Goal: Navigation & Orientation: Find specific page/section

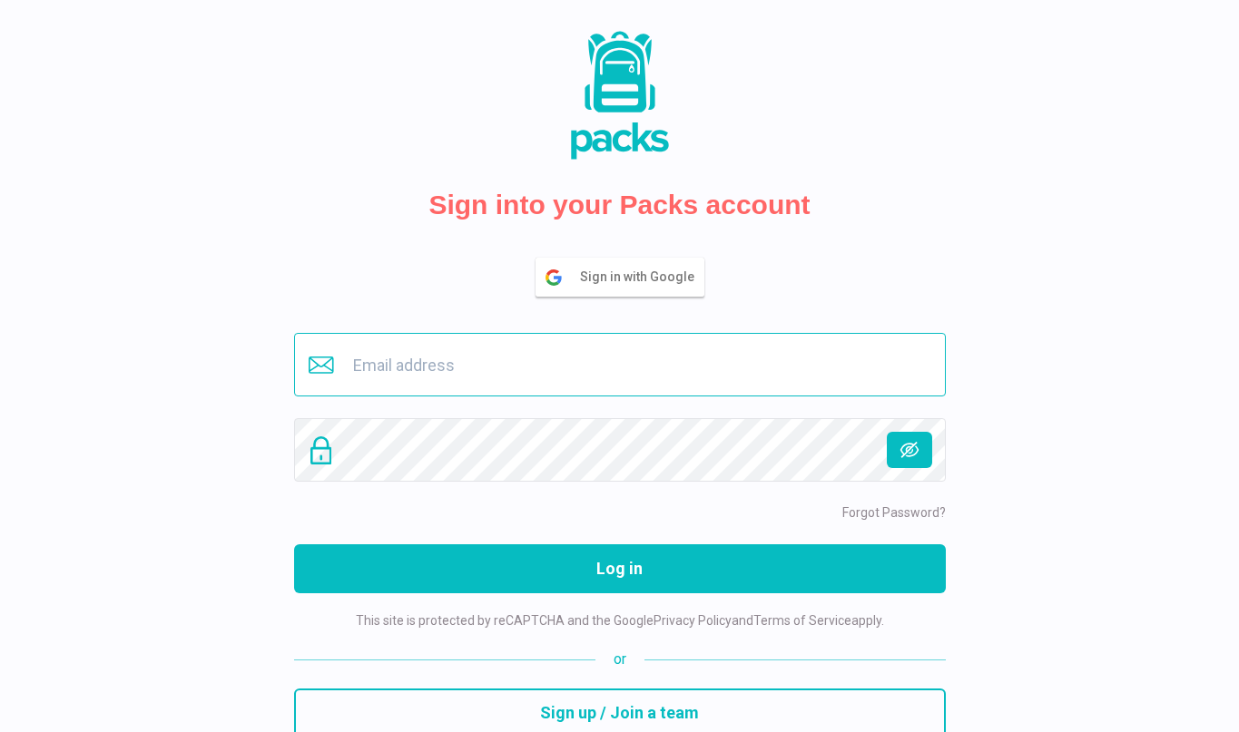
type input "[EMAIL_ADDRESS][DOMAIN_NAME]"
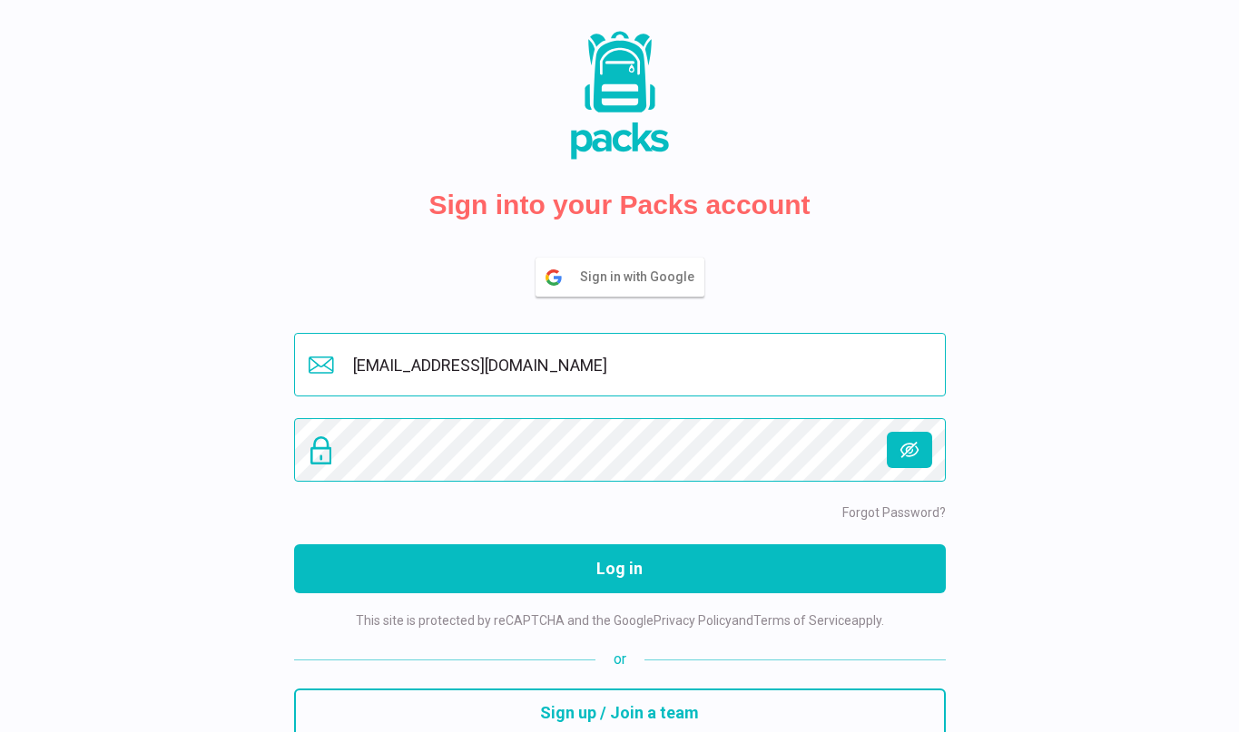
click at [619, 569] on button "Log in" at bounding box center [619, 568] width 651 height 49
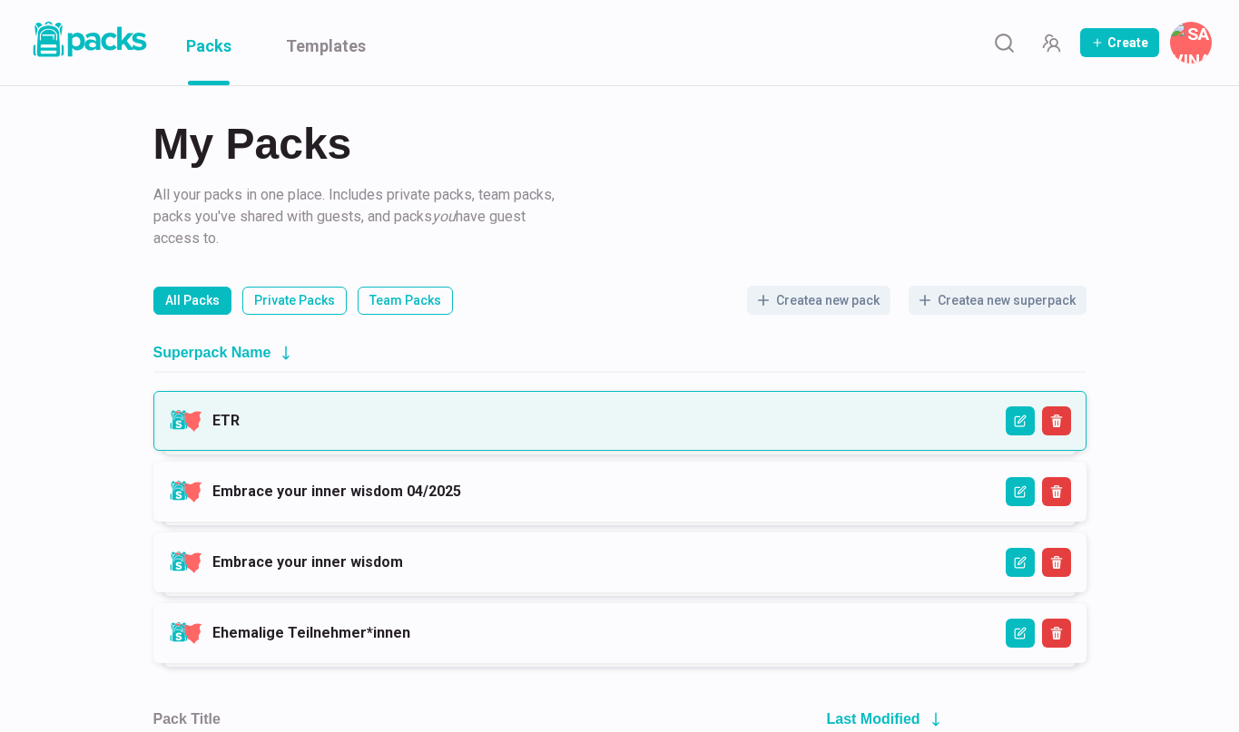
click at [240, 422] on link "ETR" at bounding box center [225, 420] width 27 height 17
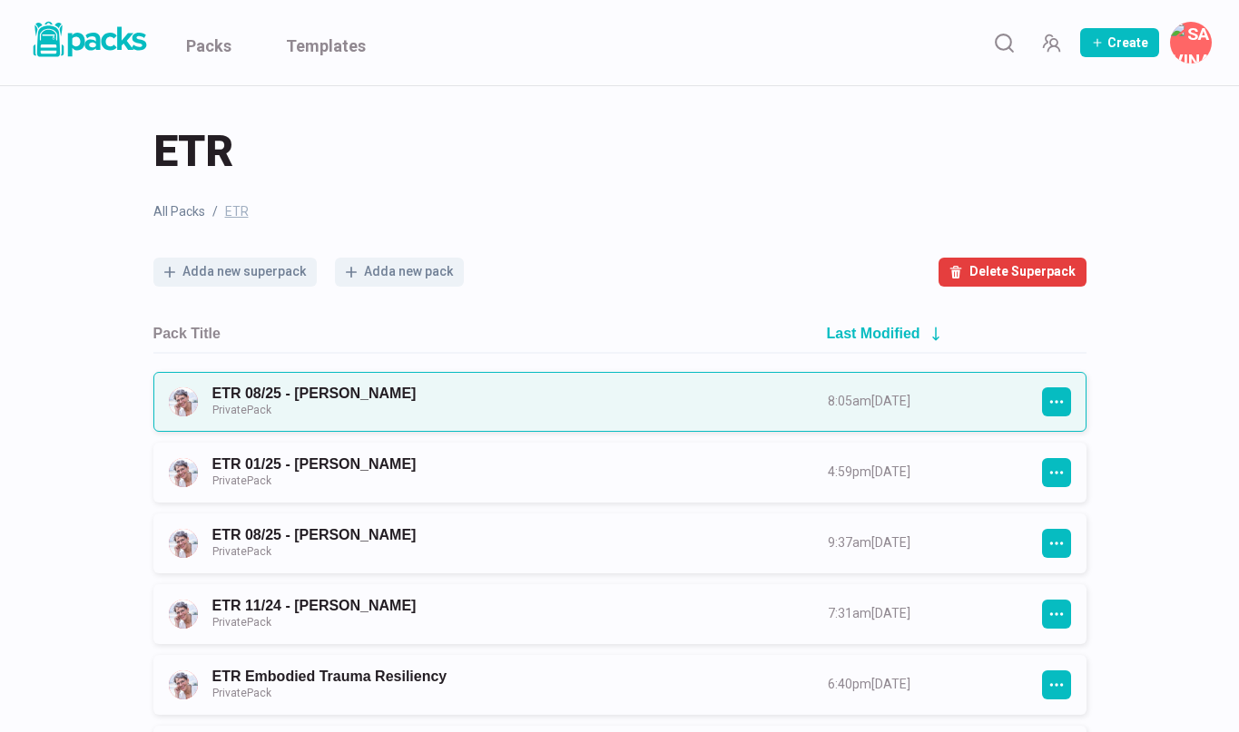
click at [594, 402] on link "ETR 08/25 - [PERSON_NAME] Private Pack" at bounding box center [503, 402] width 583 height 34
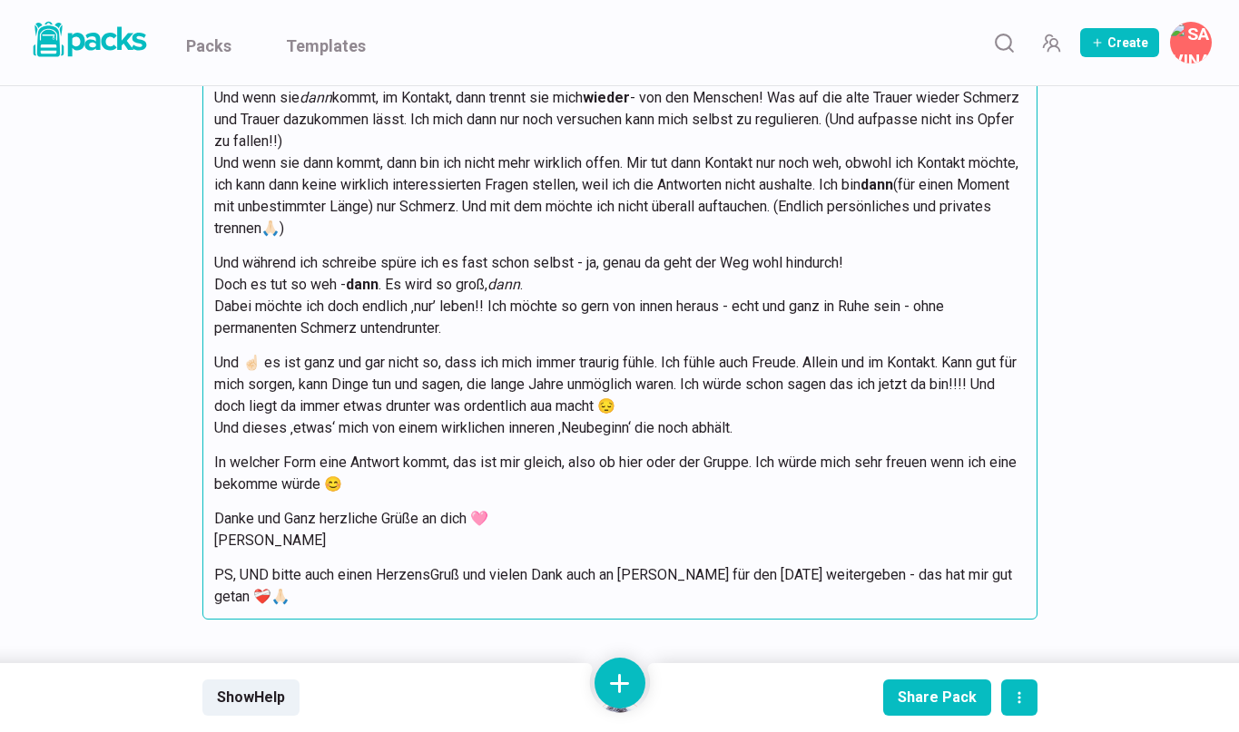
scroll to position [5108, 0]
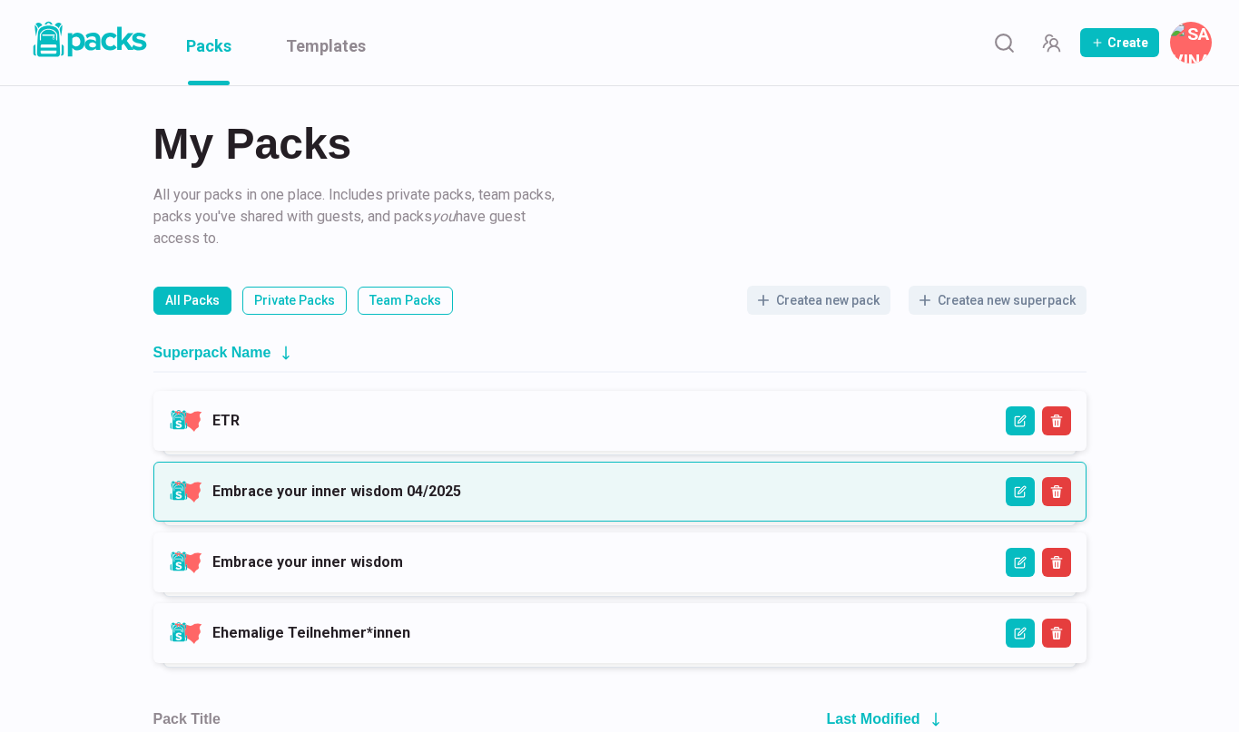
click at [277, 489] on link "Embrace your inner wisdom 04/2025" at bounding box center [336, 491] width 249 height 17
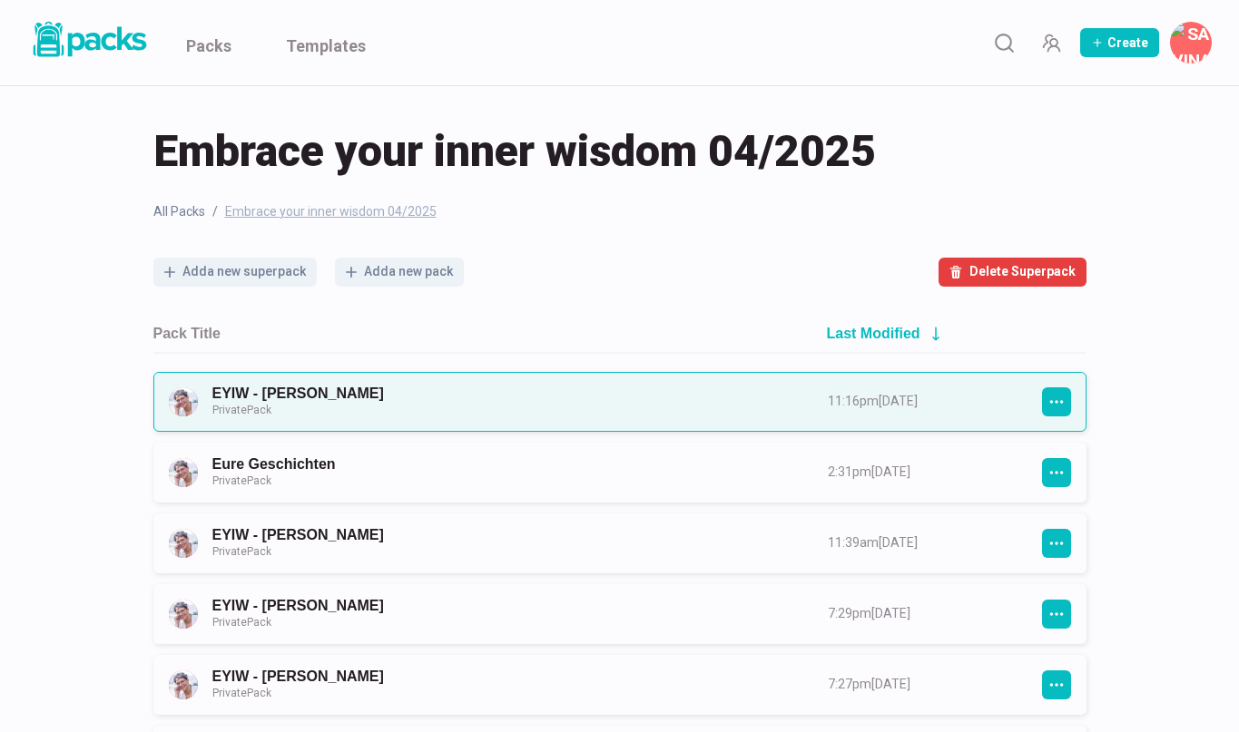
click at [350, 397] on link "EYIW - [PERSON_NAME] Private Pack" at bounding box center [503, 402] width 583 height 34
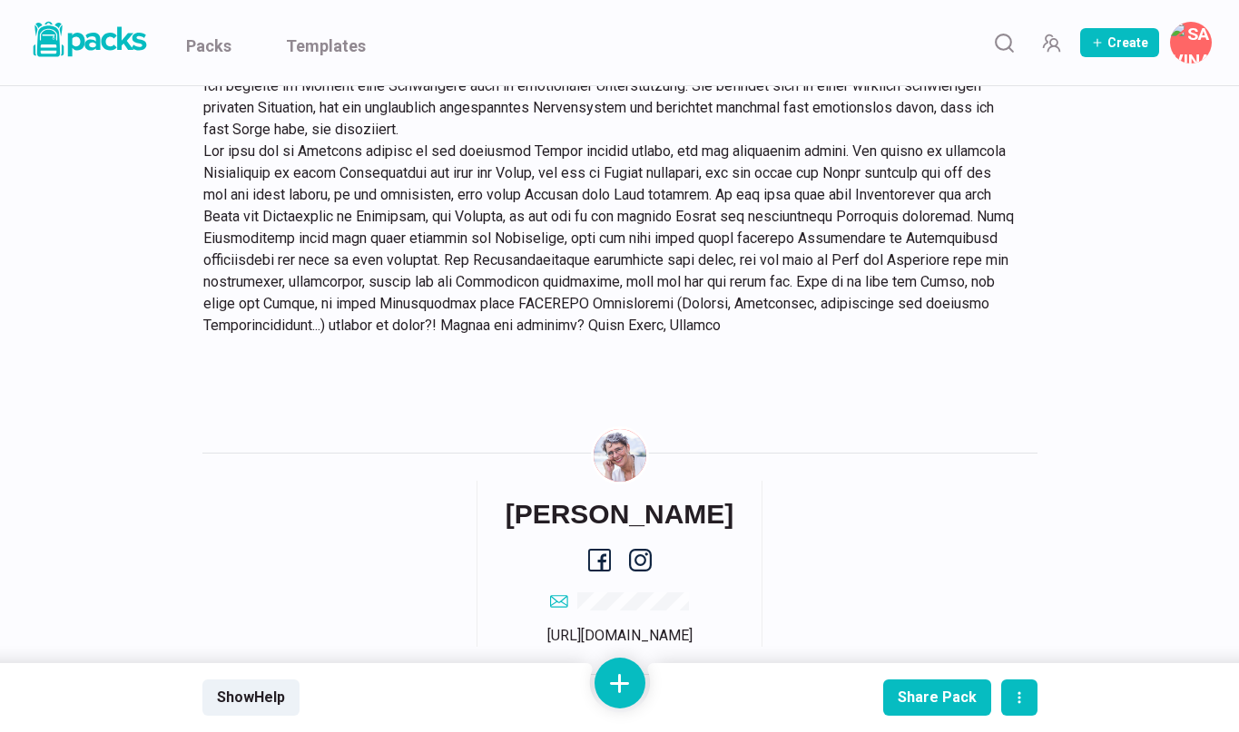
scroll to position [2511, 0]
